Goal: Task Accomplishment & Management: Complete application form

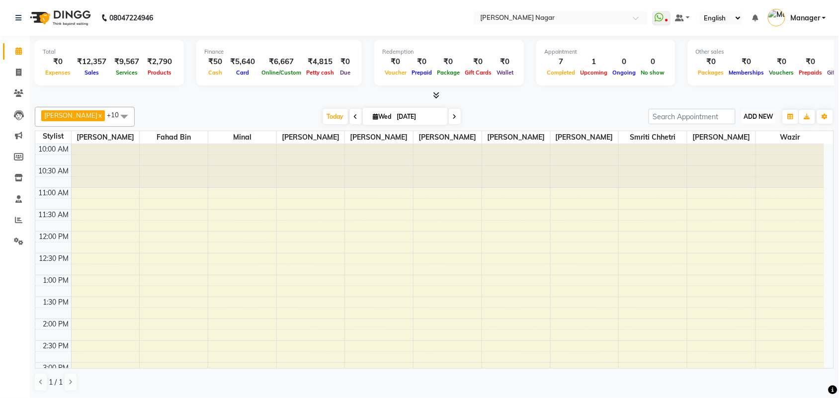
click at [744, 114] on span "ADD NEW" at bounding box center [758, 116] width 29 height 7
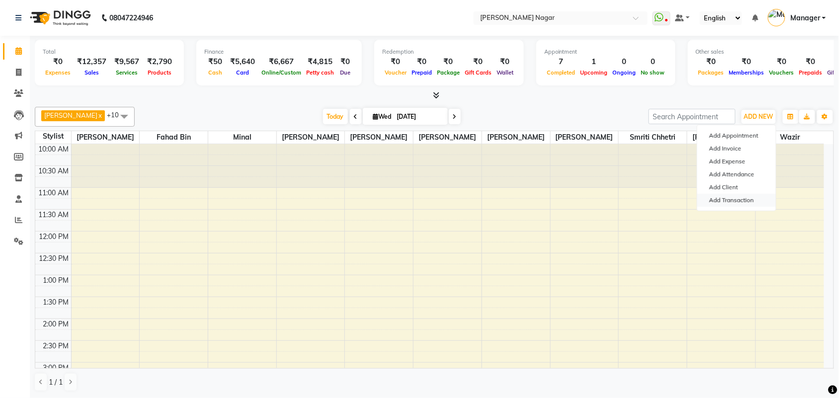
click at [759, 196] on link "Add Transaction" at bounding box center [736, 200] width 79 height 13
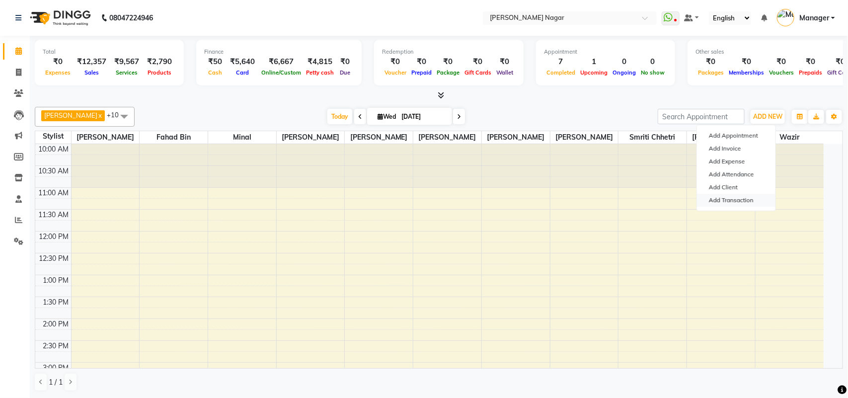
select select "direct"
select select
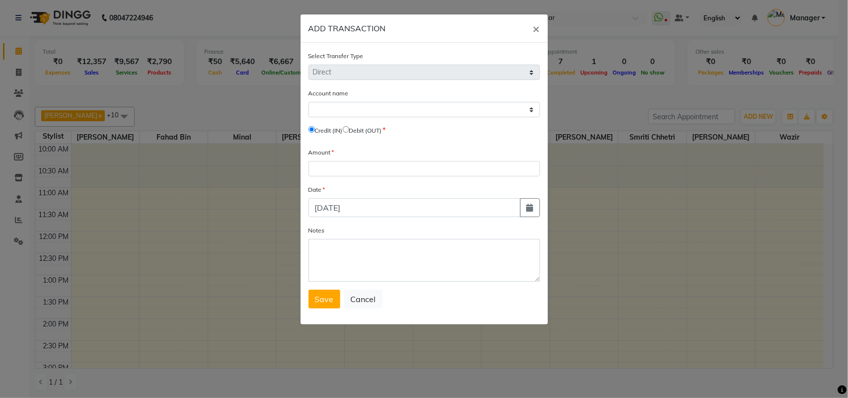
click at [349, 130] on input "radio" at bounding box center [346, 129] width 6 height 6
radio input "true"
click at [355, 117] on div "Account name Select Petty Cash Default Account Credit (IN) Debit (OUT)" at bounding box center [425, 113] width 232 height 51
click at [363, 112] on select "Select Petty Cash Default Account" at bounding box center [425, 109] width 232 height 15
select select "6450"
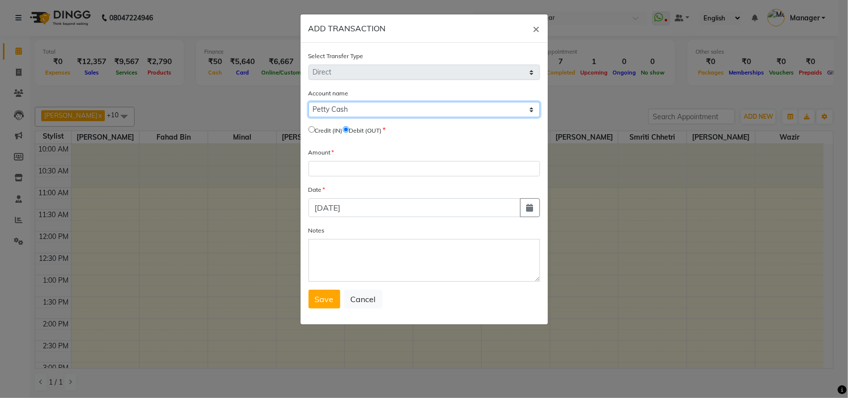
click at [309, 102] on select "Select Petty Cash Default Account" at bounding box center [425, 109] width 232 height 15
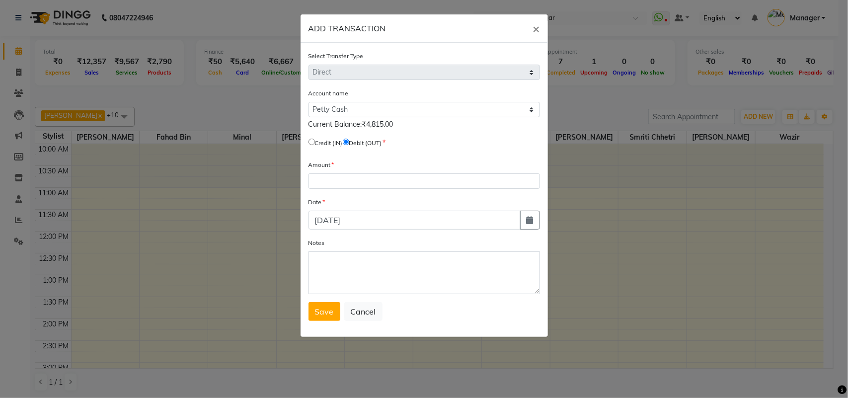
click at [401, 171] on div "Amount" at bounding box center [425, 174] width 232 height 29
click at [405, 184] on input "number" at bounding box center [425, 180] width 232 height 15
drag, startPoint x: 402, startPoint y: 192, endPoint x: 407, endPoint y: 200, distance: 9.0
click at [407, 200] on form "Select Transfer Type Select Direct Internal Account name Select Petty Cash Defa…" at bounding box center [425, 186] width 232 height 270
type input "4815"
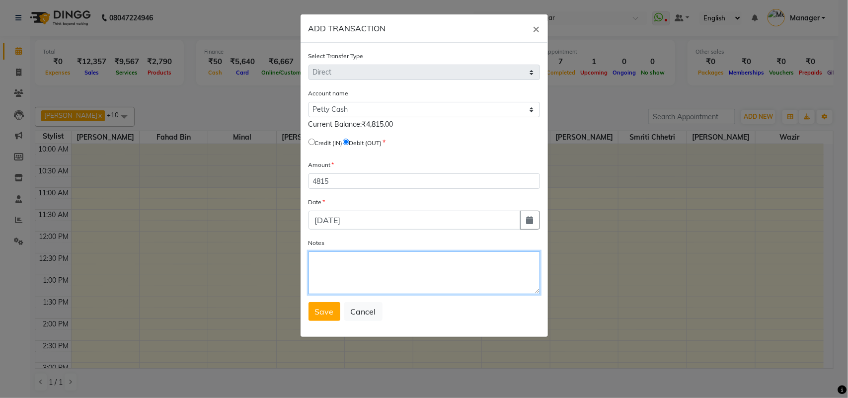
click at [406, 266] on textarea "Notes" at bounding box center [425, 272] width 232 height 43
type textarea "givn to sir"
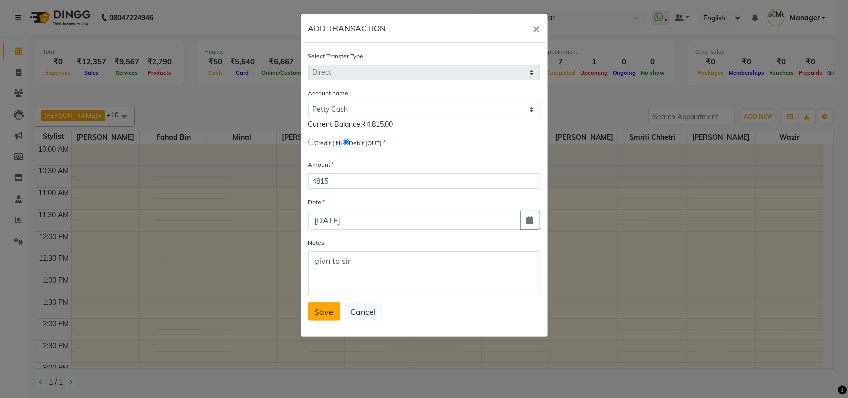
click at [318, 307] on span "Save" at bounding box center [324, 312] width 19 height 10
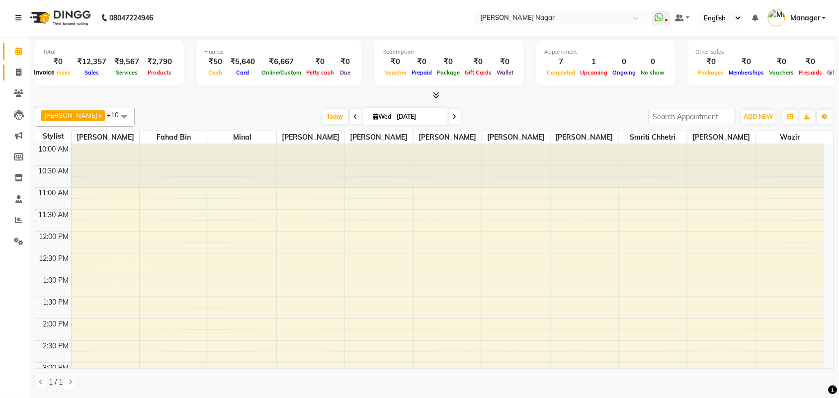
click at [25, 71] on span at bounding box center [18, 72] width 17 height 11
select select "service"
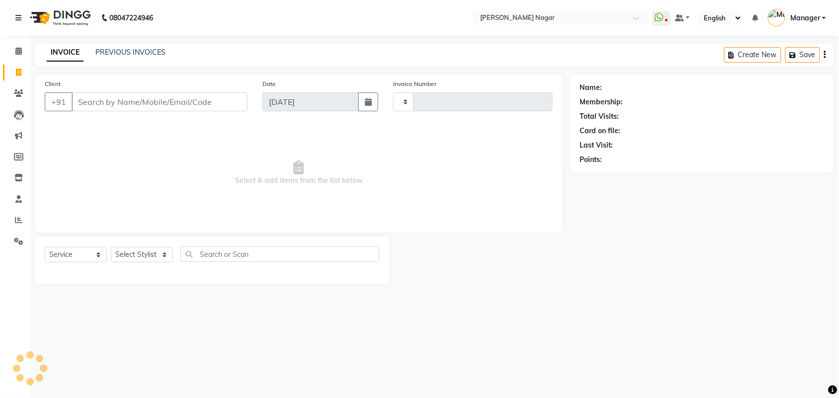
type input "3564"
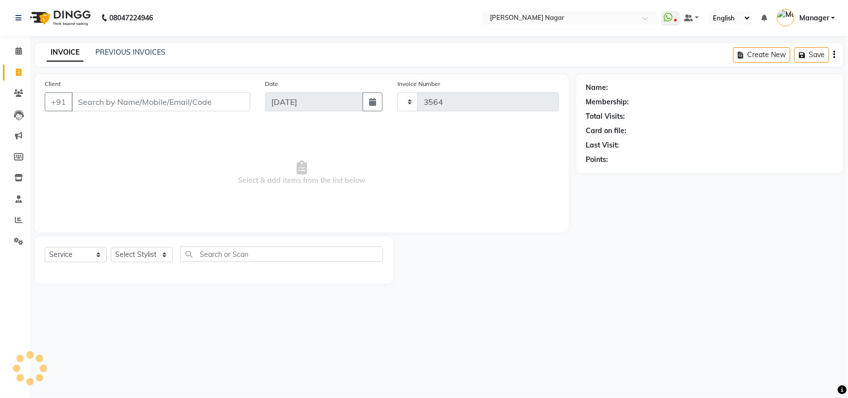
select select "7349"
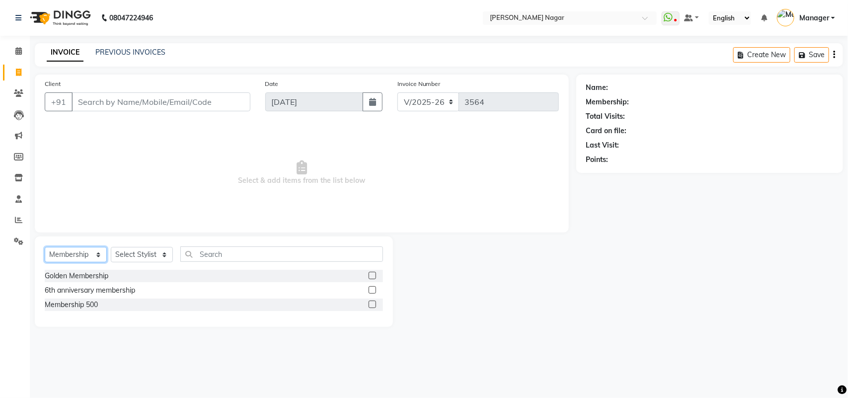
click at [93, 257] on select "Select Service Product Membership Package Voucher Prepaid Gift Card" at bounding box center [76, 254] width 62 height 15
select select "service"
click at [45, 247] on select "Select Service Product Membership Package Voucher Prepaid Gift Card" at bounding box center [76, 254] width 62 height 15
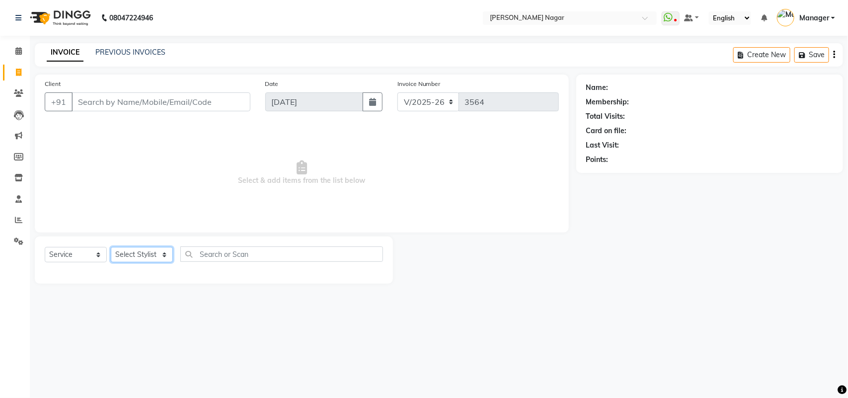
click at [126, 249] on select "Select Stylist [PERSON_NAME] Annu [PERSON_NAME] [PERSON_NAME] Bin [PERSON_NAME]…" at bounding box center [142, 254] width 62 height 15
select select "84526"
click at [111, 247] on select "Select Stylist [PERSON_NAME] Annu [PERSON_NAME] [PERSON_NAME] Bin [PERSON_NAME]…" at bounding box center [142, 254] width 62 height 15
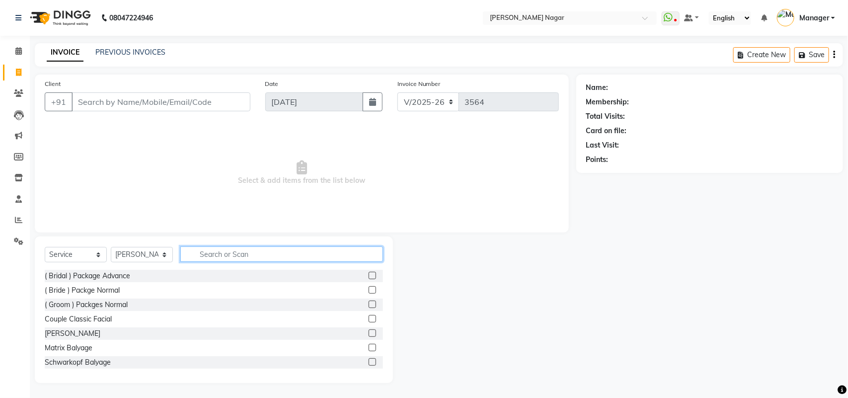
click at [194, 258] on input "text" at bounding box center [281, 253] width 203 height 15
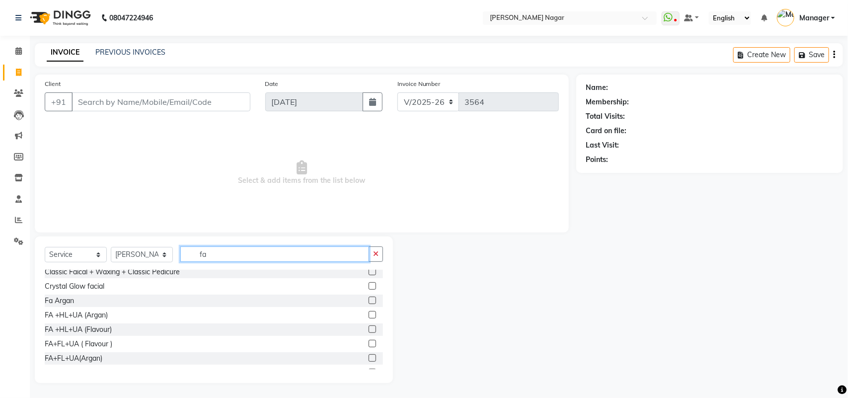
scroll to position [99, 0]
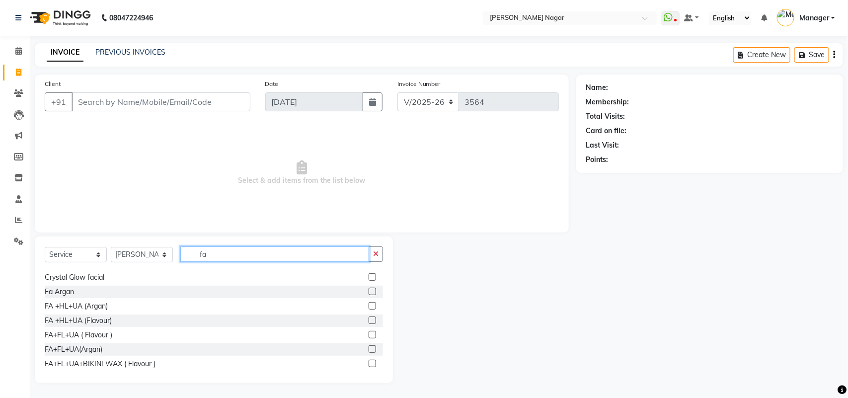
type input "fa"
click at [369, 338] on label at bounding box center [372, 334] width 7 height 7
click at [369, 338] on input "checkbox" at bounding box center [372, 335] width 6 height 6
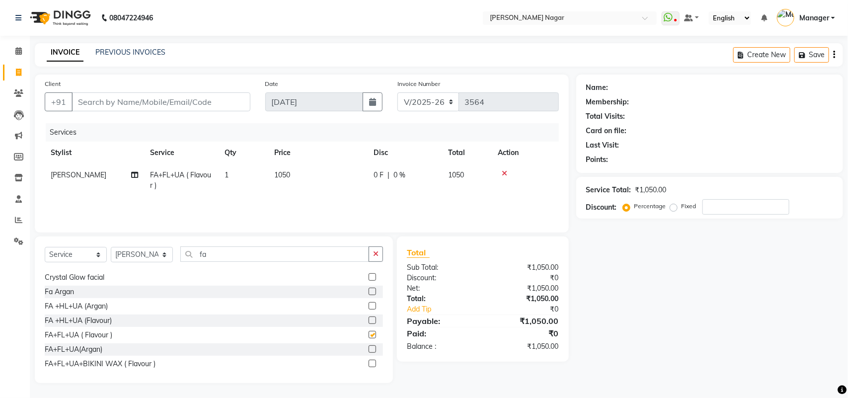
checkbox input "false"
click at [161, 255] on select "Select Stylist [PERSON_NAME] Annu [PERSON_NAME] [PERSON_NAME] Bin [PERSON_NAME]…" at bounding box center [142, 254] width 62 height 15
select select "63467"
click at [111, 247] on select "Select Stylist [PERSON_NAME] Annu [PERSON_NAME] [PERSON_NAME] Bin [PERSON_NAME]…" at bounding box center [142, 254] width 62 height 15
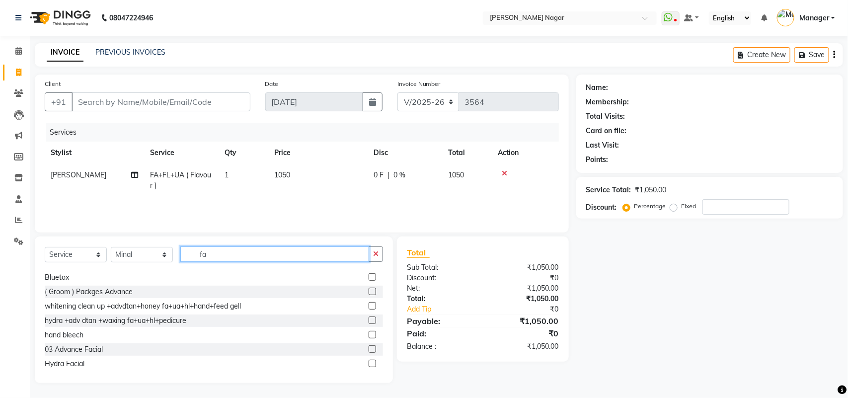
click at [261, 259] on input "fa" at bounding box center [274, 253] width 189 height 15
type input "f"
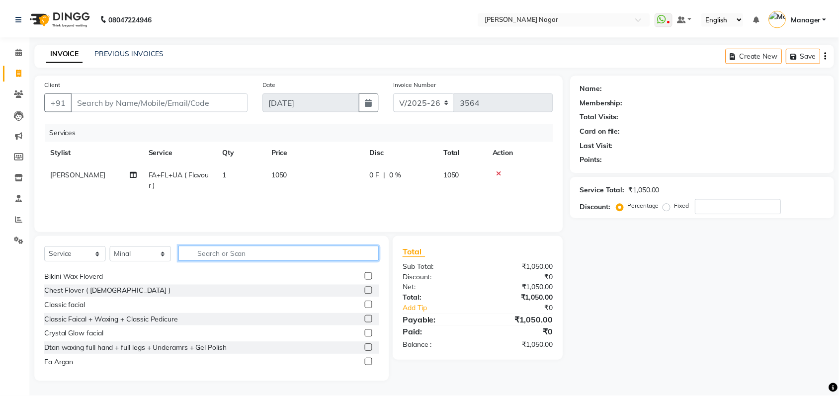
scroll to position [0, 0]
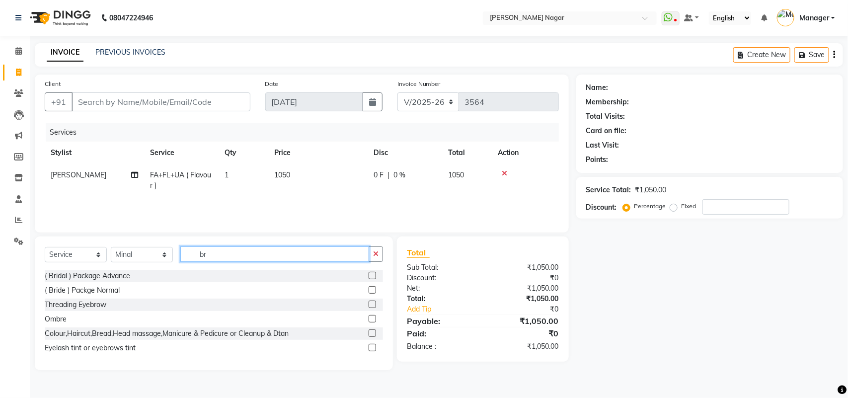
type input "br"
click at [374, 292] on label at bounding box center [372, 289] width 7 height 7
click at [374, 292] on input "checkbox" at bounding box center [372, 290] width 6 height 6
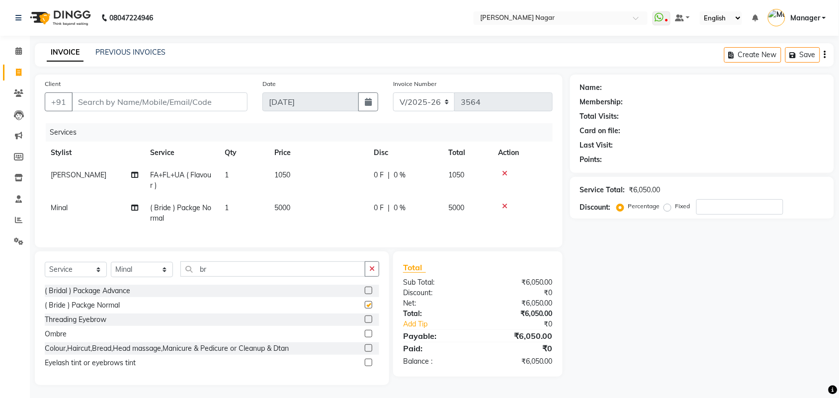
checkbox input "false"
click at [276, 277] on input "br" at bounding box center [272, 268] width 185 height 15
click at [129, 277] on select "Select Stylist [PERSON_NAME] Annu [PERSON_NAME] [PERSON_NAME] Bin [PERSON_NAME]…" at bounding box center [142, 269] width 62 height 15
select select "79925"
click at [111, 271] on select "Select Stylist [PERSON_NAME] Annu [PERSON_NAME] [PERSON_NAME] Bin [PERSON_NAME]…" at bounding box center [142, 269] width 62 height 15
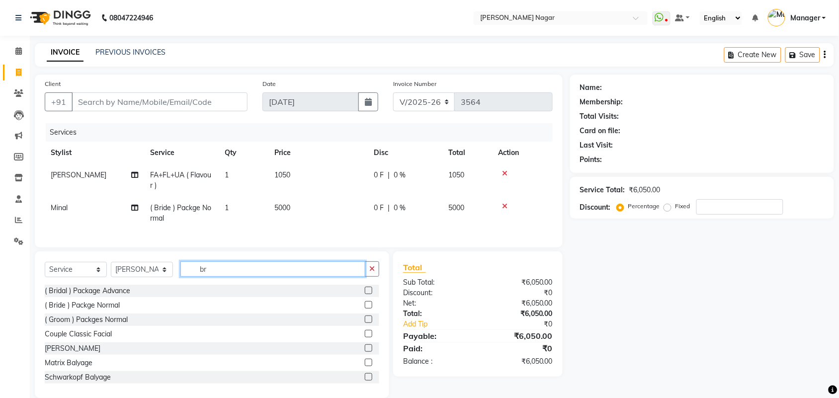
click at [290, 271] on input "br" at bounding box center [272, 268] width 185 height 15
type input "b"
type input "pear"
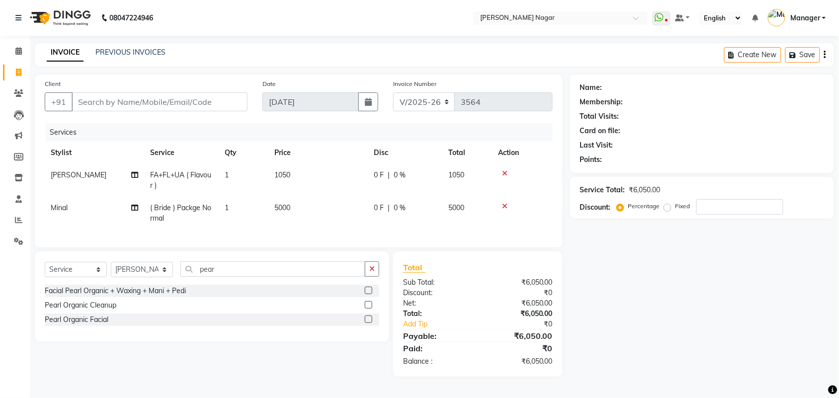
click at [369, 323] on label at bounding box center [368, 319] width 7 height 7
click at [369, 323] on input "checkbox" at bounding box center [368, 320] width 6 height 6
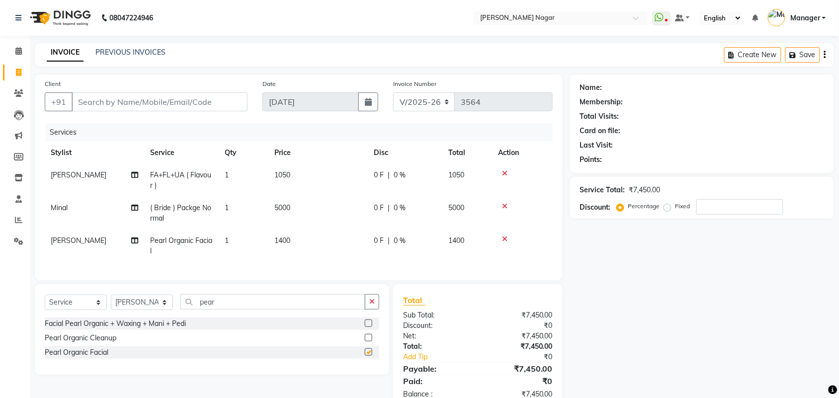
checkbox input "false"
click at [227, 310] on input "pear" at bounding box center [272, 301] width 185 height 15
type input "p"
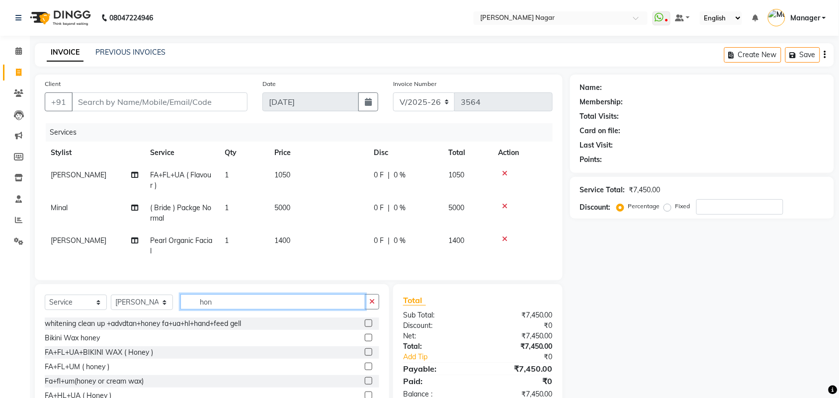
type input "hon"
click at [365, 370] on label at bounding box center [368, 366] width 7 height 7
click at [365, 370] on input "checkbox" at bounding box center [368, 367] width 6 height 6
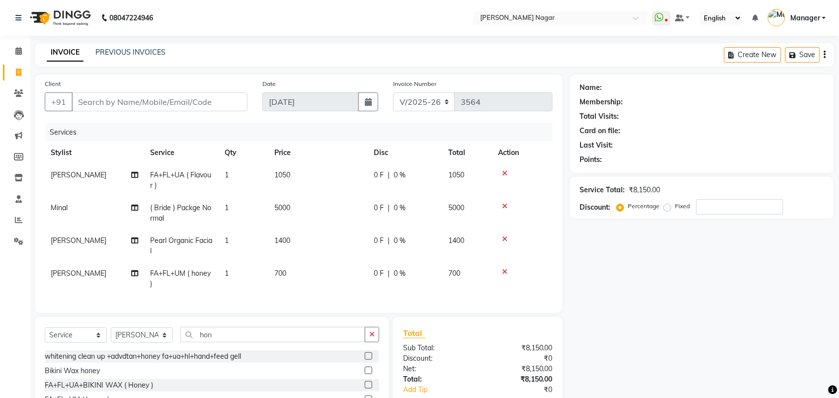
checkbox input "false"
click at [331, 266] on td "700" at bounding box center [317, 278] width 99 height 33
select select "79925"
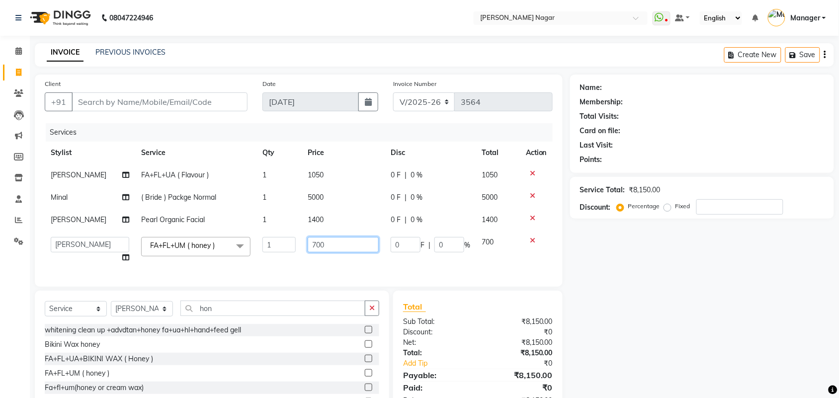
click at [364, 239] on input "700" at bounding box center [343, 244] width 71 height 15
type input "7"
type input "650"
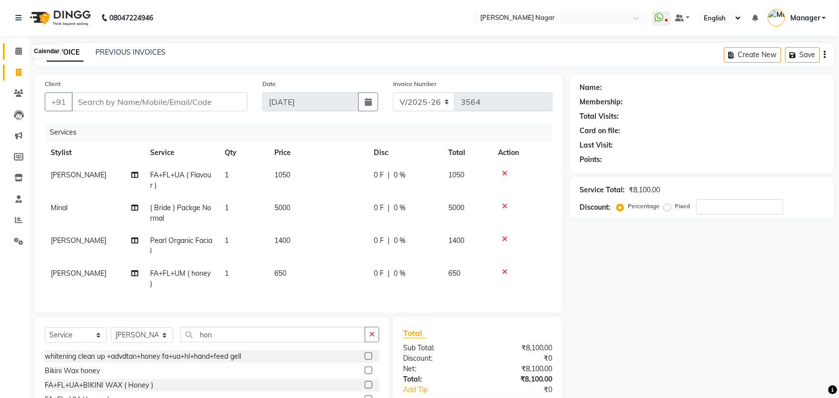
click at [19, 53] on icon at bounding box center [18, 50] width 6 height 7
click at [160, 106] on input "Client" at bounding box center [160, 101] width 176 height 19
type input "7"
type input "0"
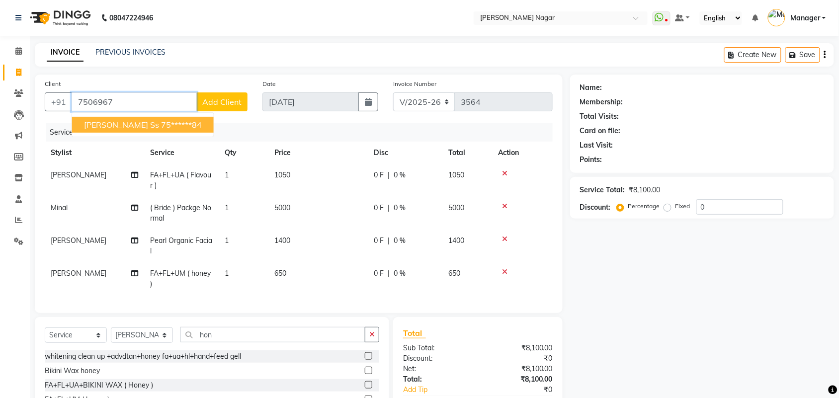
click at [161, 125] on ngb-highlight "75******84" at bounding box center [181, 125] width 41 height 10
type input "75******84"
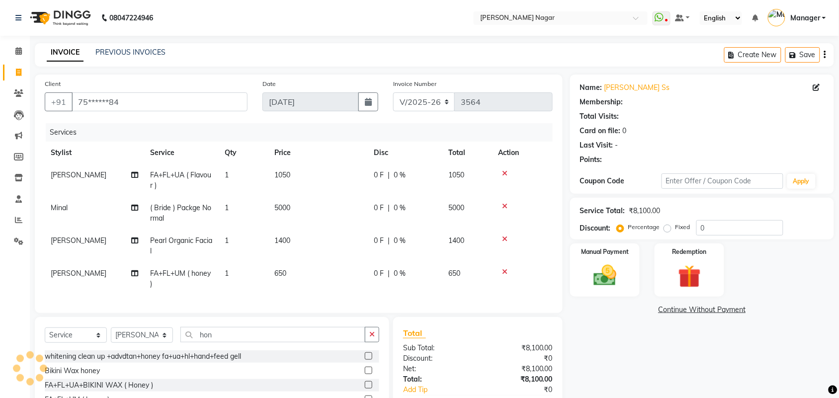
select select "1: Object"
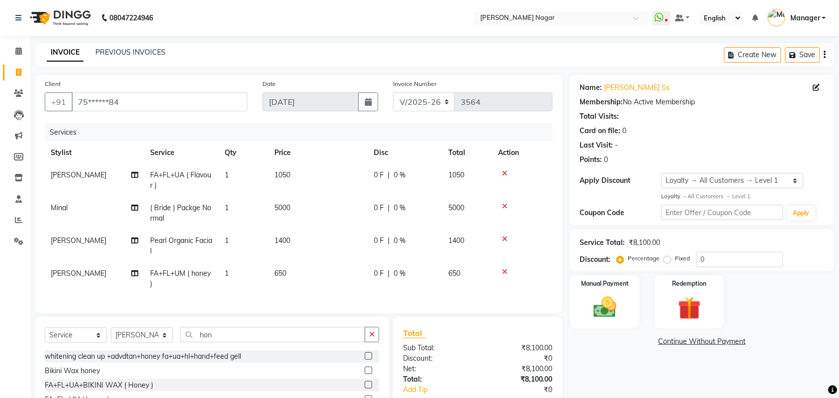
click at [505, 272] on icon at bounding box center [504, 271] width 5 height 7
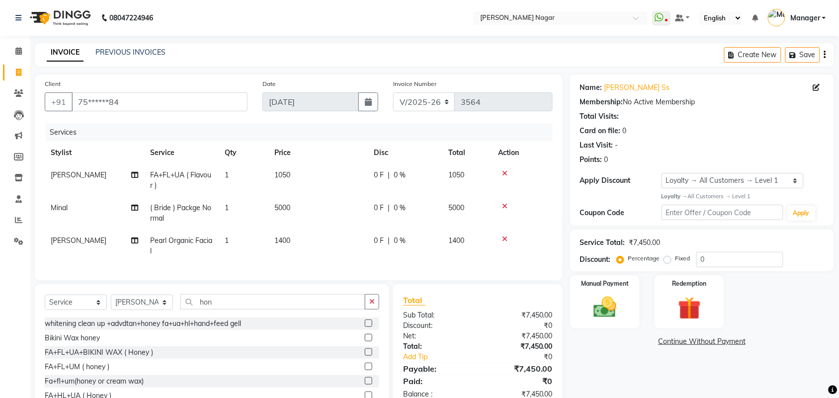
click at [356, 245] on td "1400" at bounding box center [317, 246] width 99 height 33
select select "79925"
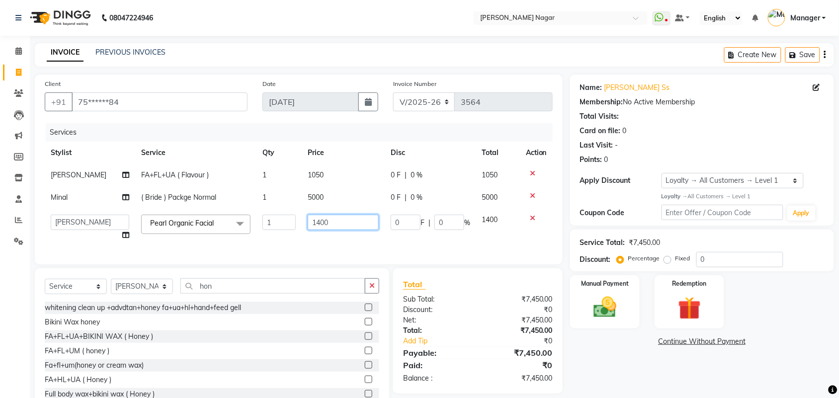
click at [354, 227] on input "1400" at bounding box center [343, 222] width 71 height 15
type input "1"
type input "2150"
click at [609, 299] on img at bounding box center [604, 307] width 39 height 27
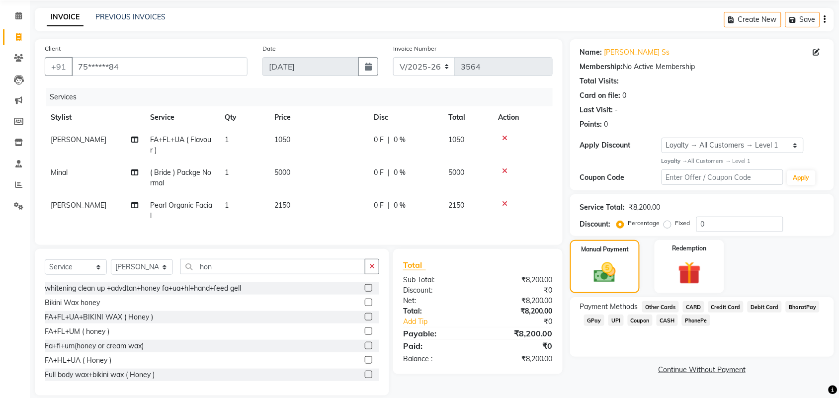
scroll to position [57, 0]
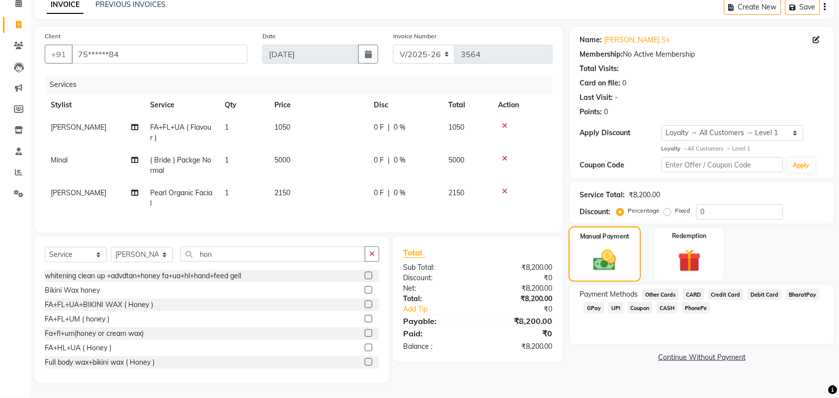
click at [592, 235] on div "Manual Payment" at bounding box center [604, 255] width 73 height 56
click at [599, 247] on img at bounding box center [604, 260] width 37 height 26
click at [597, 247] on img at bounding box center [604, 260] width 37 height 26
click at [607, 247] on img at bounding box center [604, 260] width 37 height 26
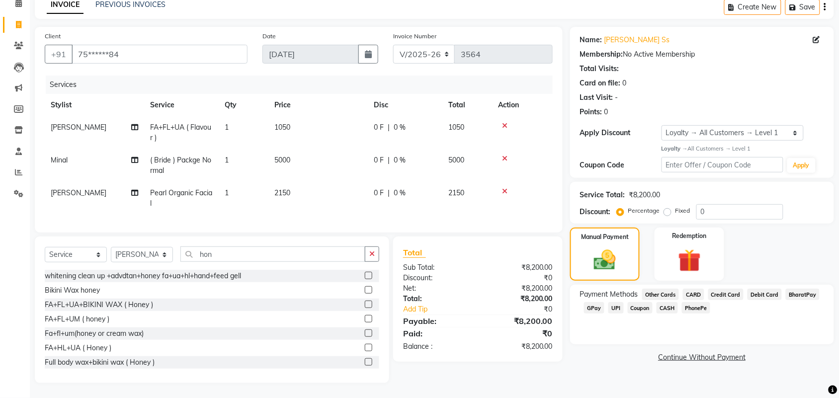
click at [587, 302] on span "GPay" at bounding box center [594, 307] width 20 height 11
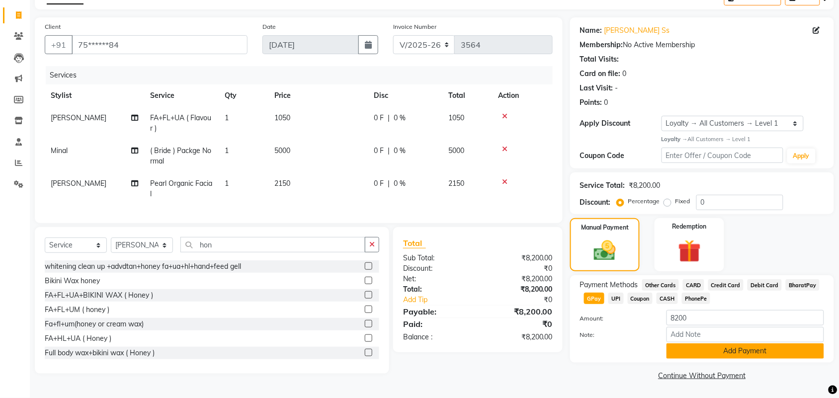
click at [794, 353] on button "Add Payment" at bounding box center [745, 350] width 158 height 15
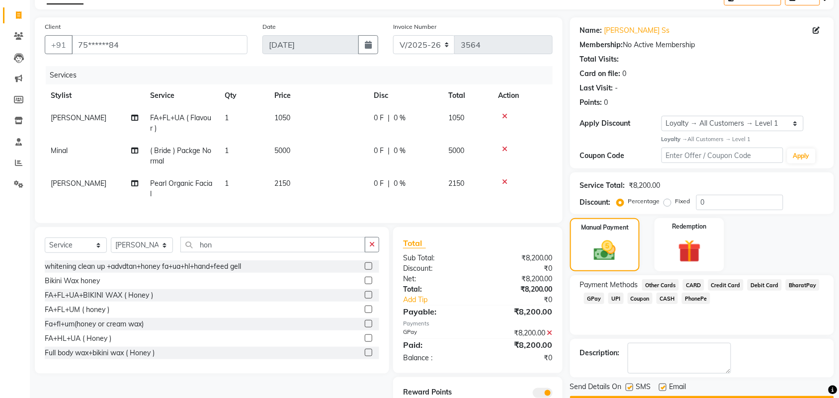
scroll to position [105, 0]
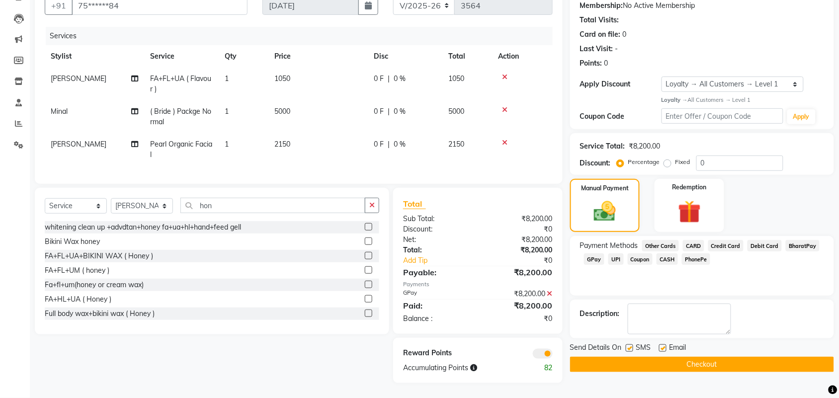
click at [721, 357] on button "Checkout" at bounding box center [702, 364] width 264 height 15
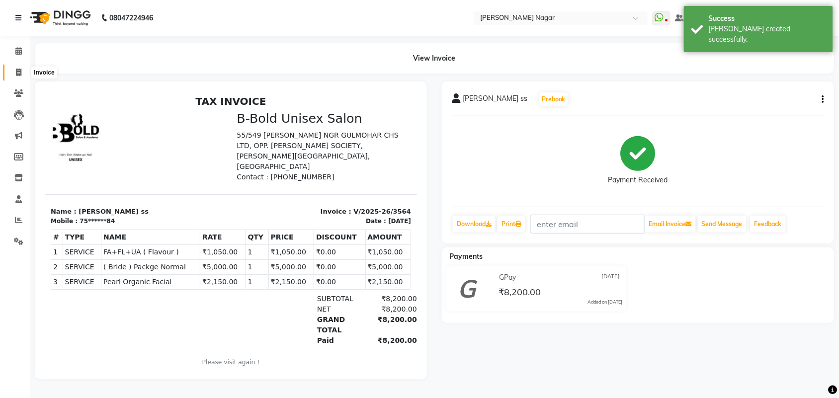
click at [22, 67] on span at bounding box center [18, 72] width 17 height 11
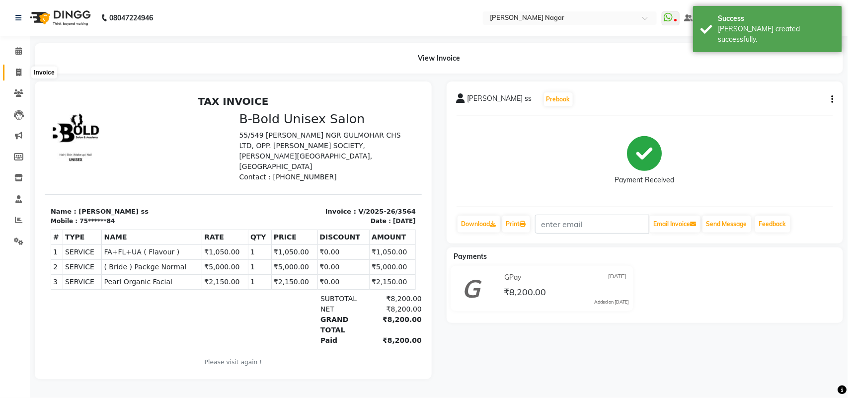
select select "7349"
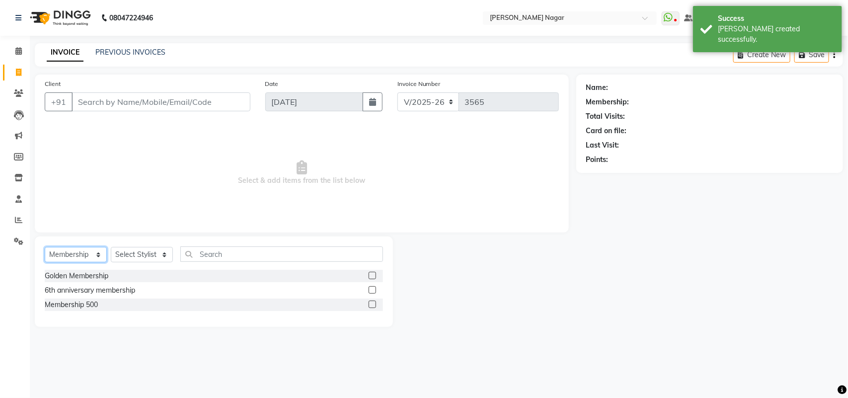
click at [63, 251] on select "Select Service Product Membership Package Voucher Prepaid Gift Card" at bounding box center [76, 254] width 62 height 15
select select "service"
click at [45, 247] on select "Select Service Product Membership Package Voucher Prepaid Gift Card" at bounding box center [76, 254] width 62 height 15
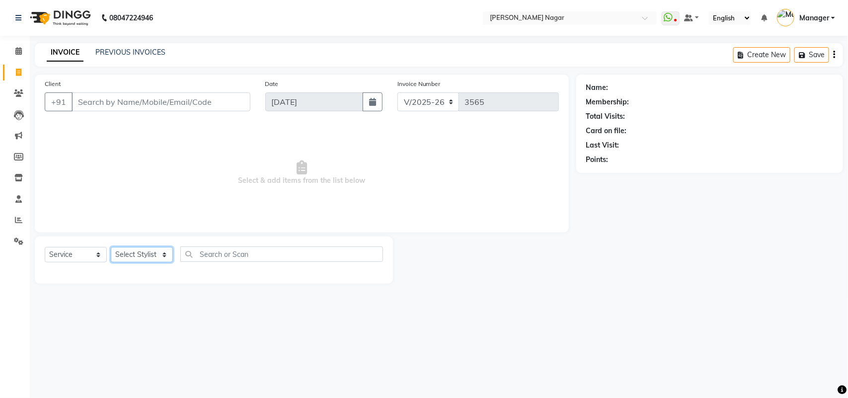
click at [122, 254] on select "Select Stylist [PERSON_NAME] Annu [PERSON_NAME] [PERSON_NAME] Bin [PERSON_NAME]…" at bounding box center [142, 254] width 62 height 15
select select "82525"
click at [111, 247] on select "Select Stylist [PERSON_NAME] Annu [PERSON_NAME] [PERSON_NAME] Bin [PERSON_NAME]…" at bounding box center [142, 254] width 62 height 15
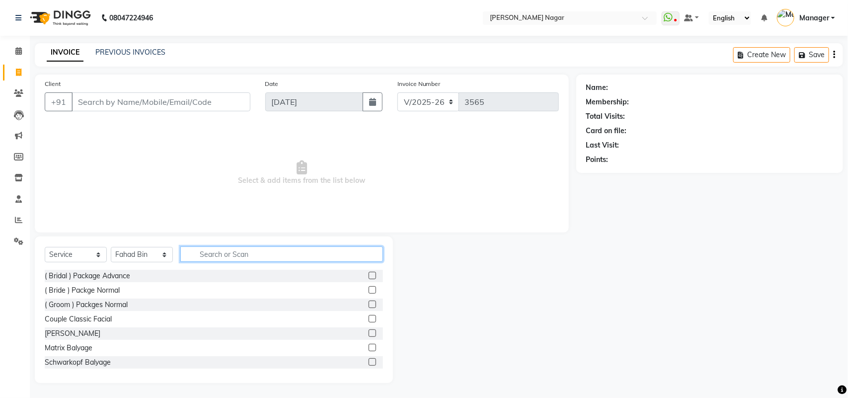
click at [244, 248] on input "text" at bounding box center [281, 253] width 203 height 15
type input "spa"
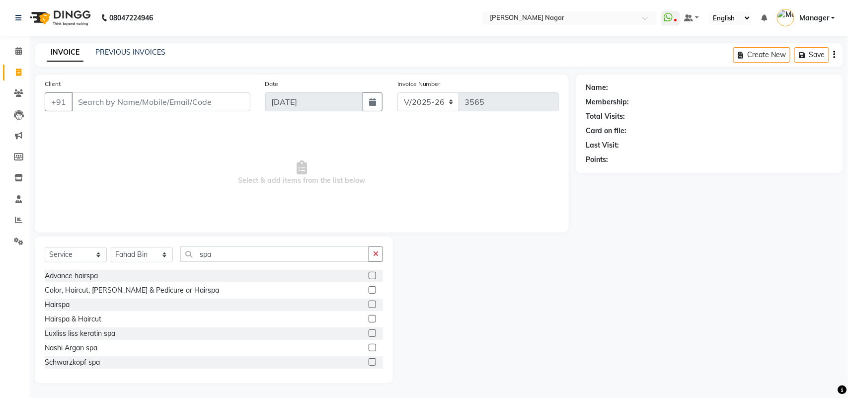
click at [369, 303] on label at bounding box center [372, 304] width 7 height 7
click at [369, 303] on input "checkbox" at bounding box center [372, 305] width 6 height 6
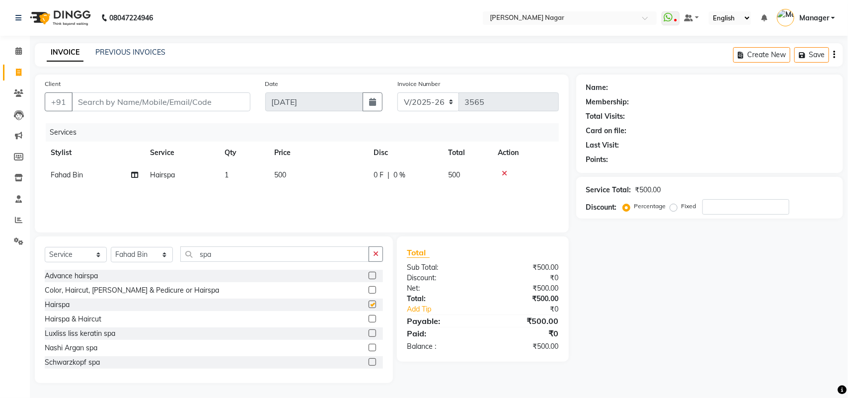
checkbox input "false"
click at [243, 98] on input "Client" at bounding box center [161, 101] width 179 height 19
type input "9"
type input "0"
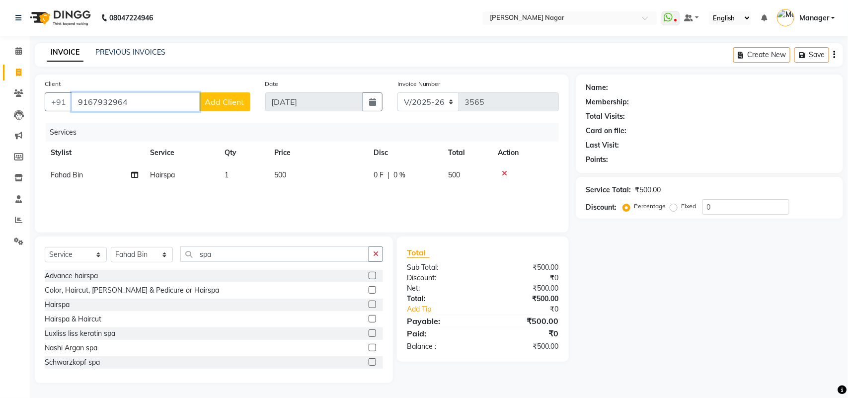
type input "9167932964"
click at [243, 98] on span "Add Client" at bounding box center [224, 102] width 39 height 10
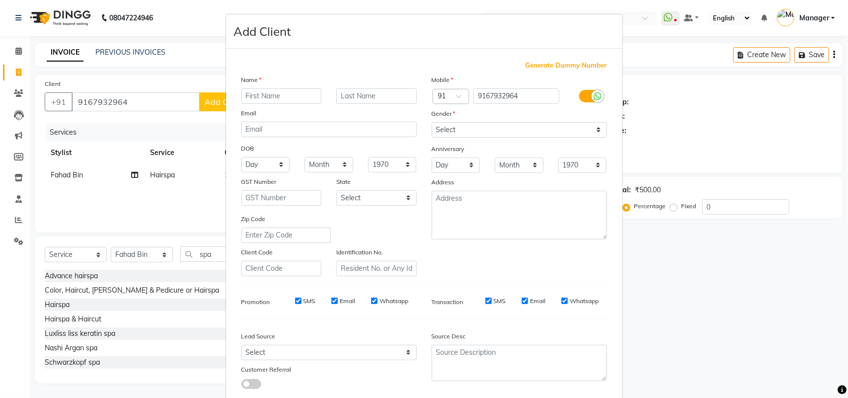
click at [243, 97] on input "text" at bounding box center [281, 95] width 80 height 15
click at [529, 131] on select "Select [DEMOGRAPHIC_DATA] [DEMOGRAPHIC_DATA] Other Prefer Not To Say" at bounding box center [519, 129] width 175 height 15
select select "[DEMOGRAPHIC_DATA]"
click at [432, 122] on select "Select [DEMOGRAPHIC_DATA] [DEMOGRAPHIC_DATA] Other Prefer Not To Say" at bounding box center [519, 129] width 175 height 15
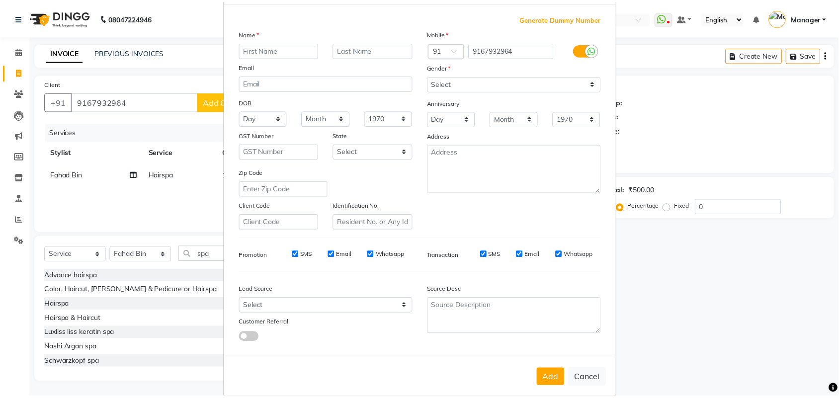
scroll to position [57, 0]
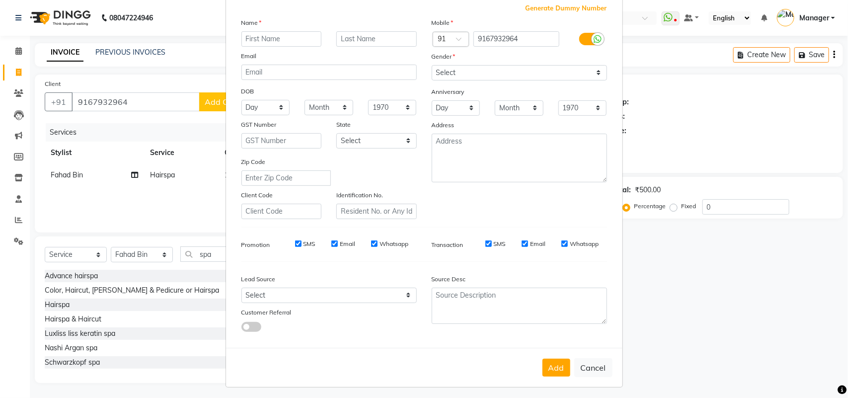
click at [560, 351] on div "Add Cancel" at bounding box center [424, 367] width 397 height 39
click at [559, 359] on button "Add" at bounding box center [557, 368] width 28 height 18
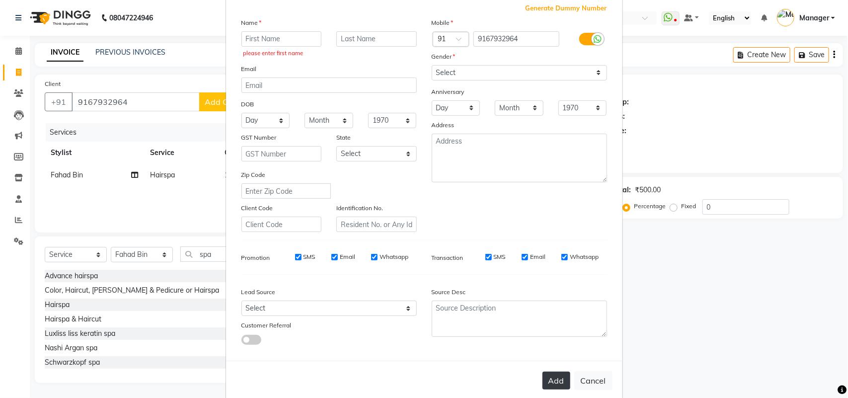
click at [546, 374] on button "Add" at bounding box center [557, 381] width 28 height 18
click at [244, 33] on input "text" at bounding box center [281, 38] width 80 height 15
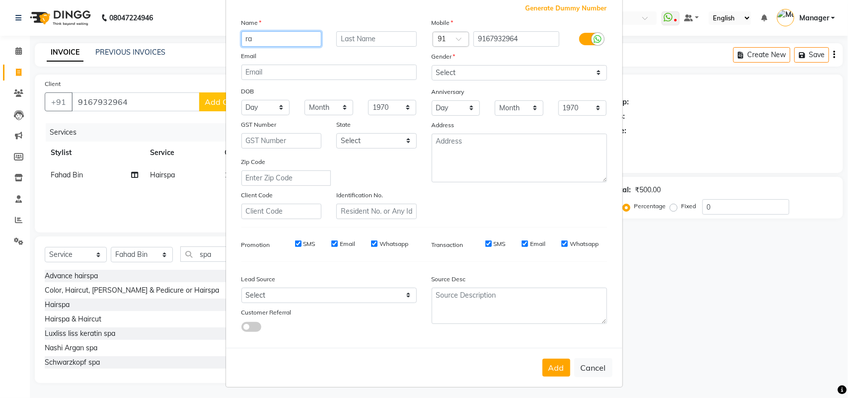
type input "r"
type input "harsh"
click at [566, 367] on div "Add Cancel" at bounding box center [424, 367] width 397 height 39
click at [562, 363] on button "Add" at bounding box center [557, 368] width 28 height 18
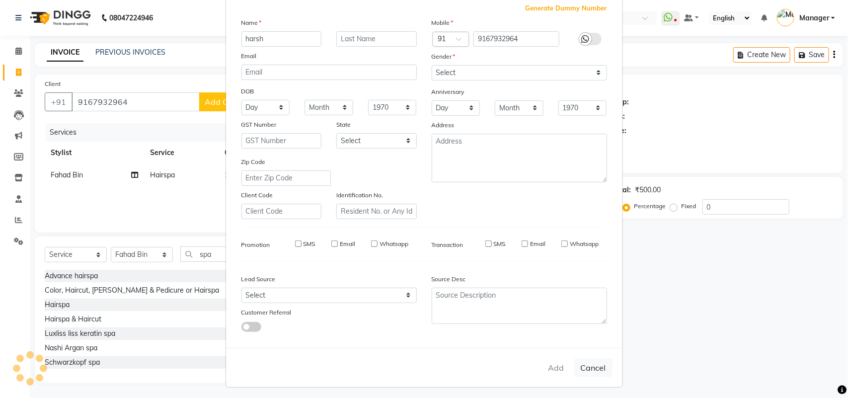
type input "91******64"
select select
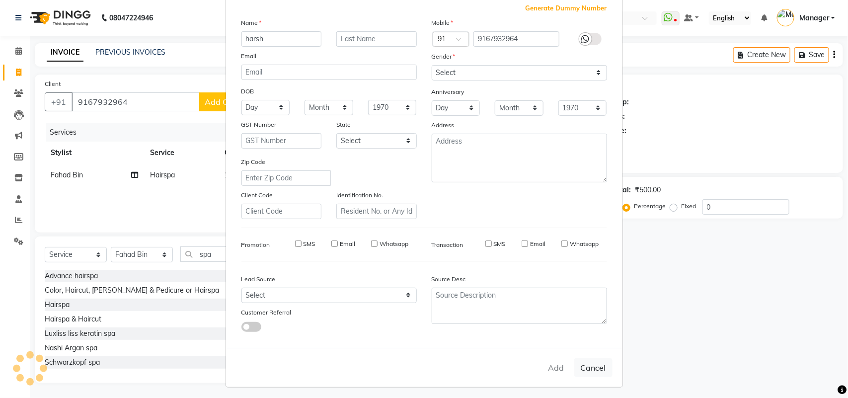
select select
checkbox input "false"
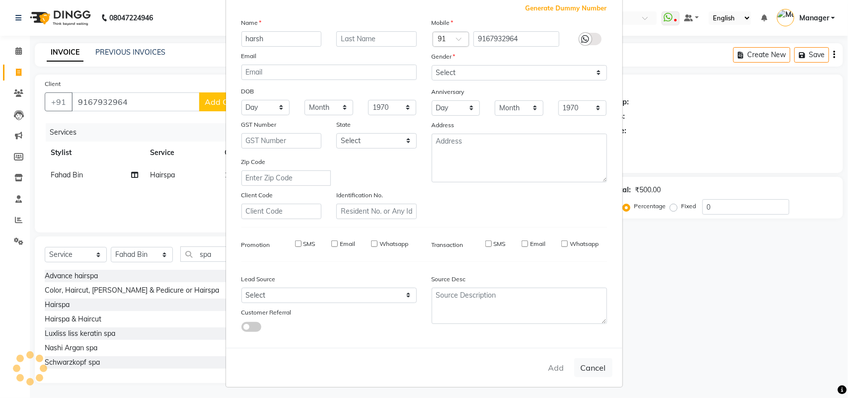
checkbox input "false"
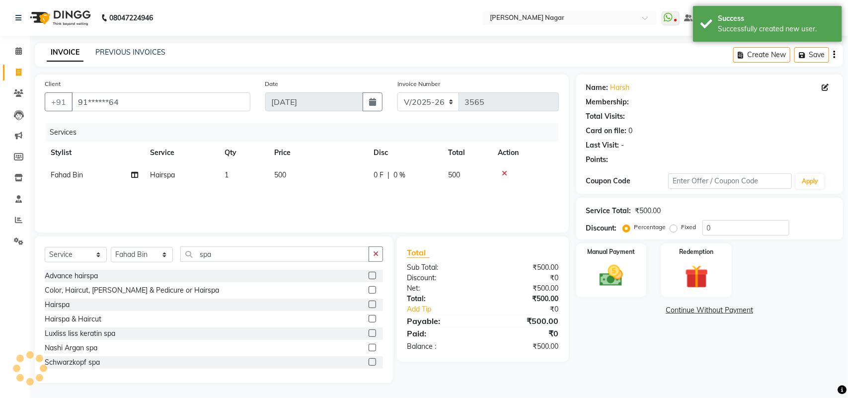
select select "1: Object"
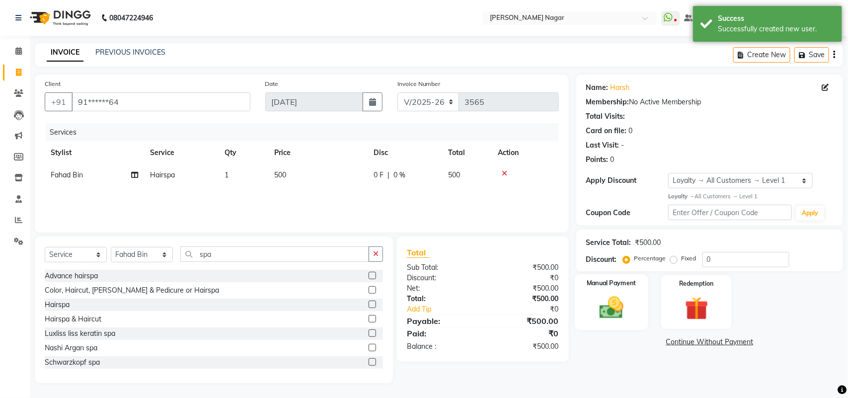
click at [622, 301] on img at bounding box center [611, 308] width 39 height 28
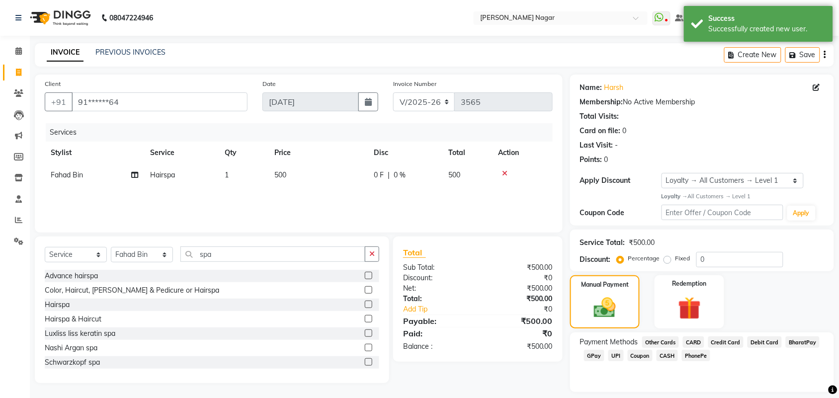
click at [349, 175] on td "500" at bounding box center [317, 175] width 99 height 22
select select "82525"
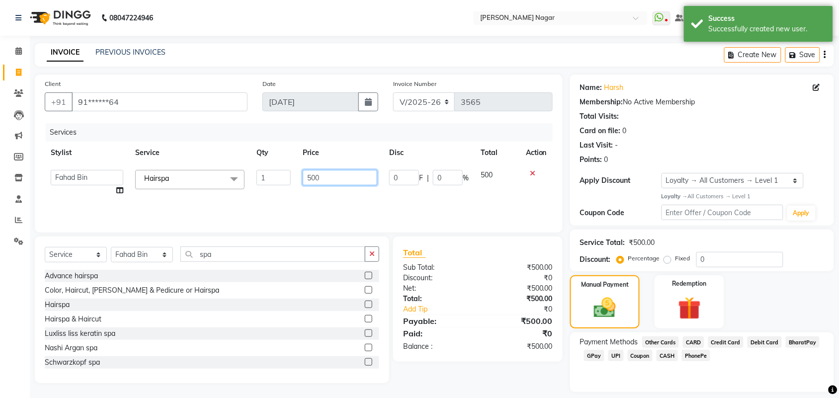
click at [357, 175] on input "500" at bounding box center [340, 177] width 75 height 15
type input "5"
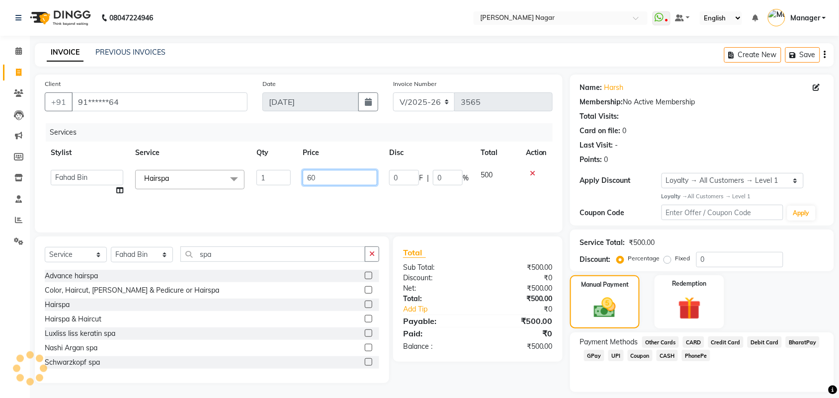
type input "600"
click at [605, 292] on div "Manual Payment" at bounding box center [604, 302] width 73 height 56
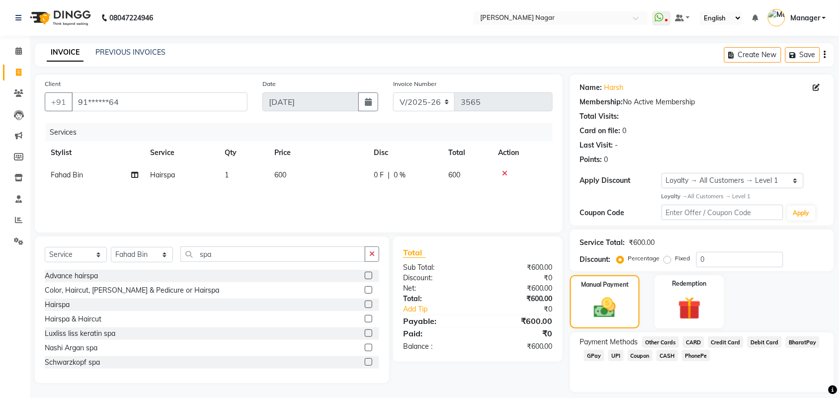
click at [663, 353] on span "CASH" at bounding box center [666, 355] width 21 height 11
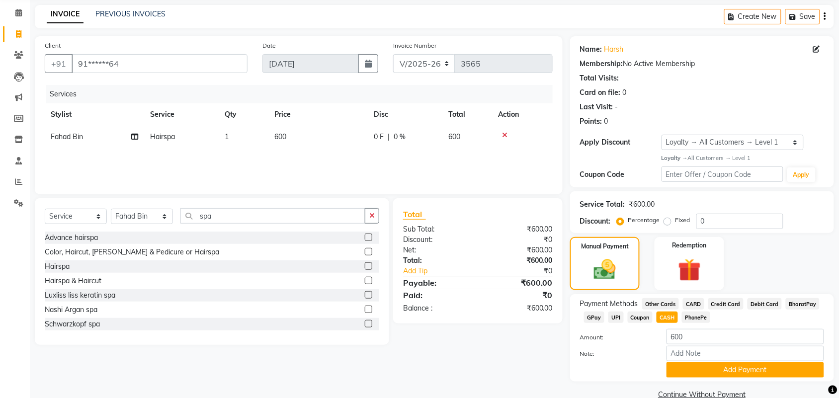
scroll to position [56, 0]
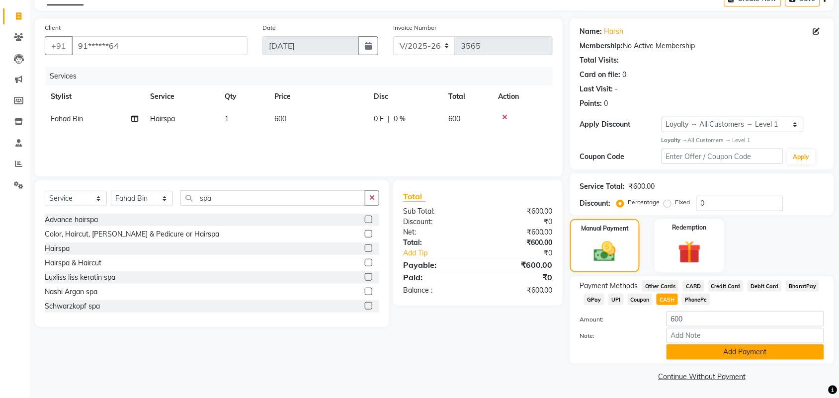
click at [749, 344] on button "Add Payment" at bounding box center [745, 351] width 158 height 15
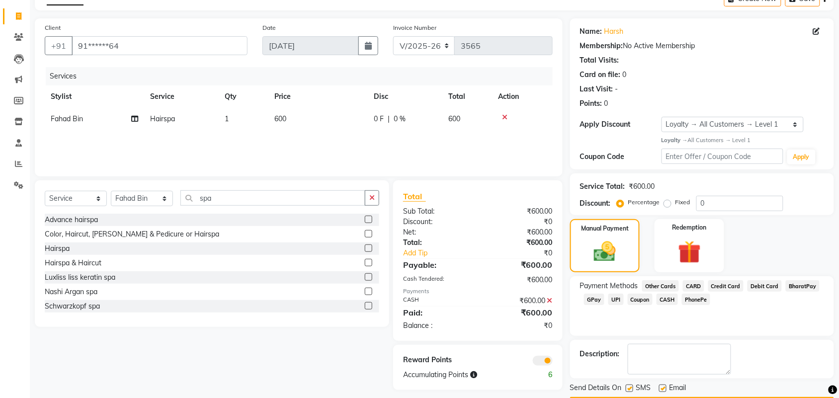
scroll to position [85, 0]
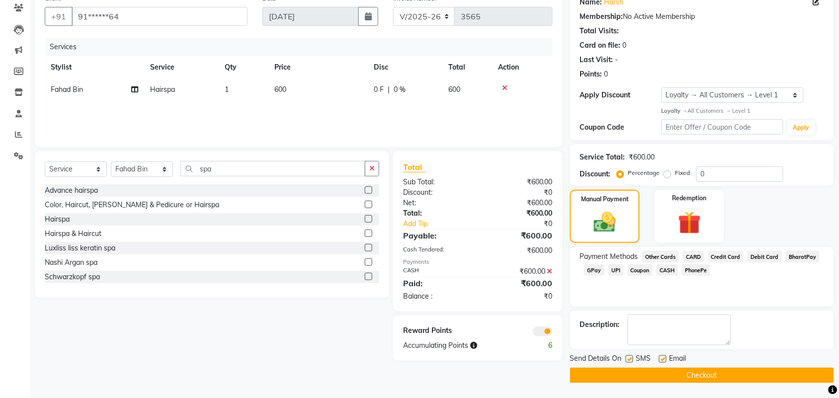
click at [755, 376] on button "Checkout" at bounding box center [702, 375] width 264 height 15
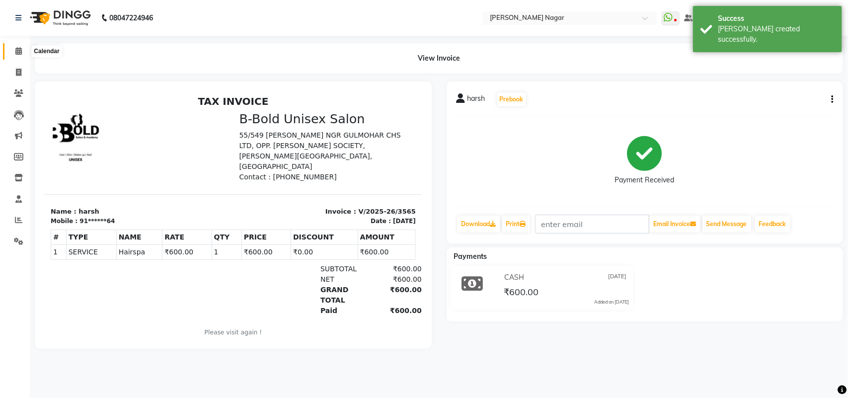
click at [14, 56] on span at bounding box center [18, 51] width 17 height 11
